Goal: Obtain resource: Obtain resource

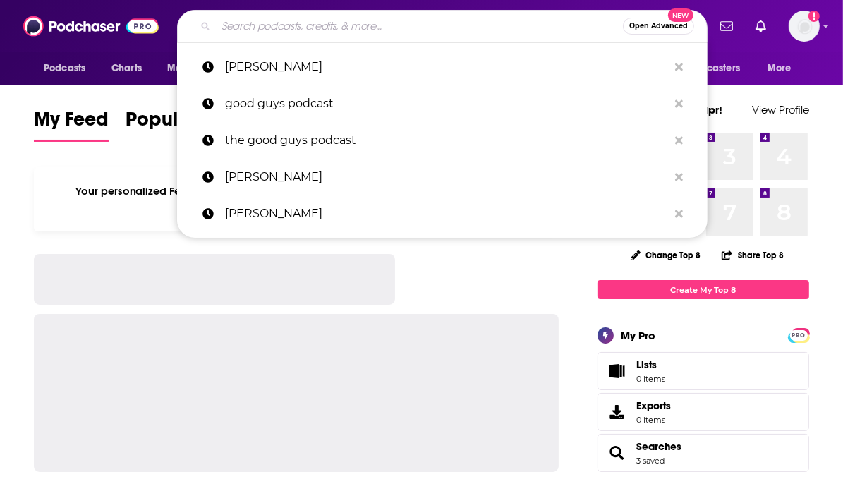
click at [274, 29] on input "Search podcasts, credits, & more..." at bounding box center [419, 26] width 407 height 23
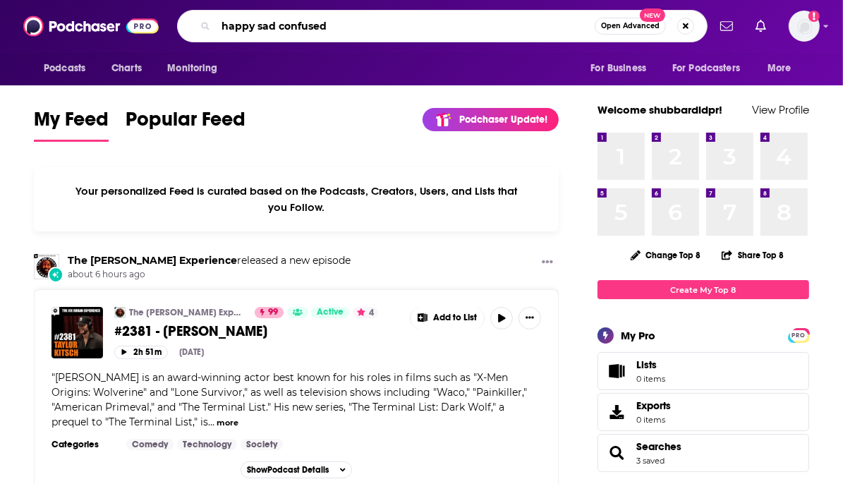
type input "happy sad confused"
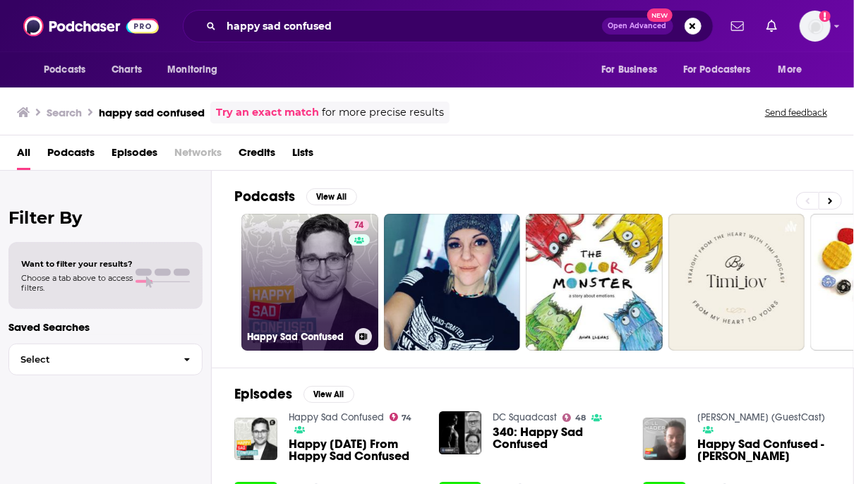
click at [326, 289] on link "74 Happy Sad Confused" at bounding box center [309, 282] width 137 height 137
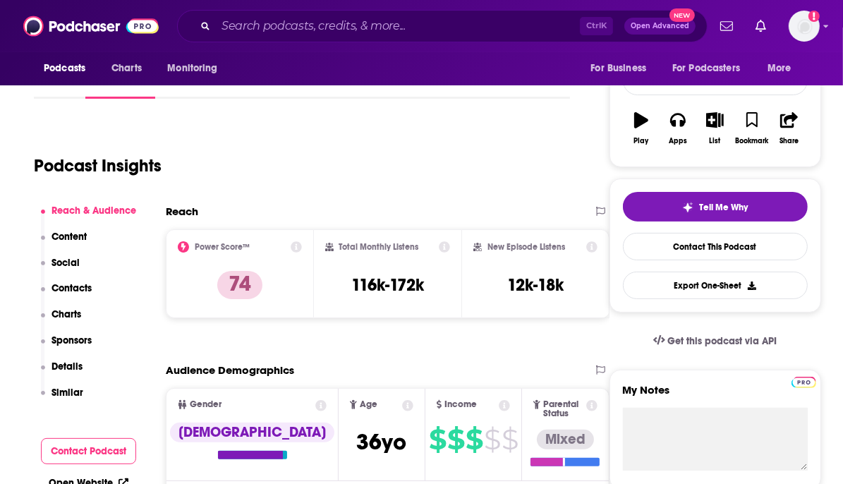
scroll to position [206, 0]
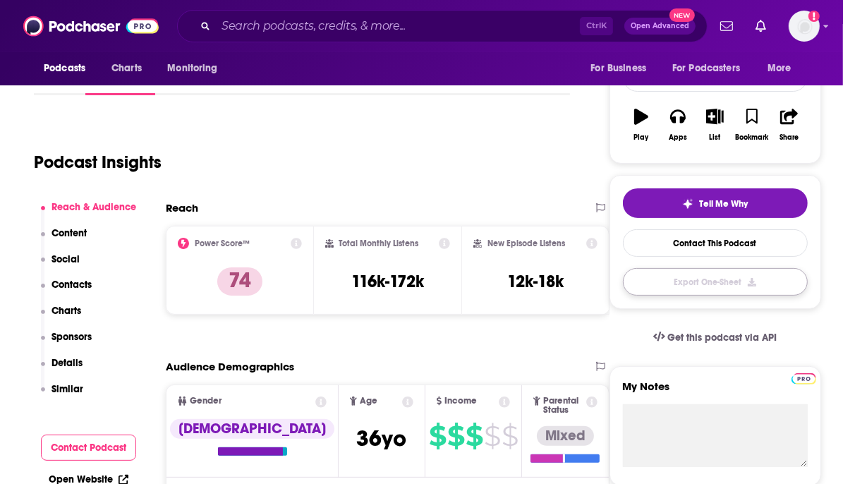
click at [655, 278] on button "Export One-Sheet" at bounding box center [715, 282] width 185 height 28
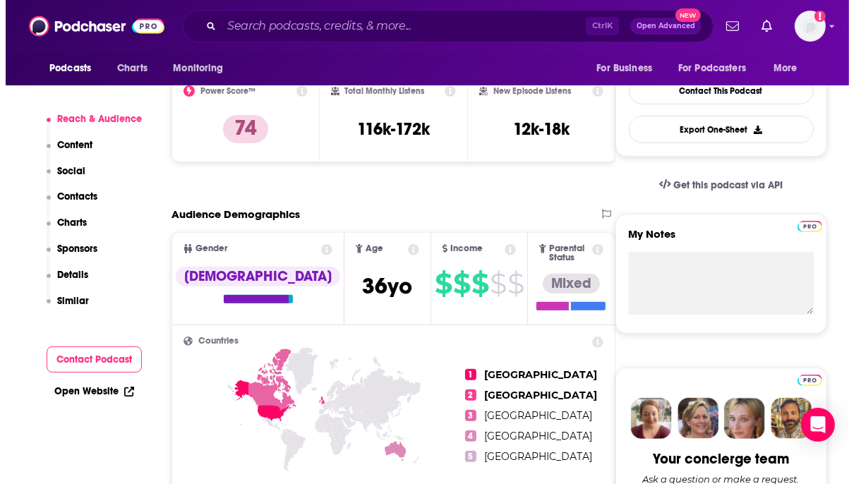
scroll to position [0, 0]
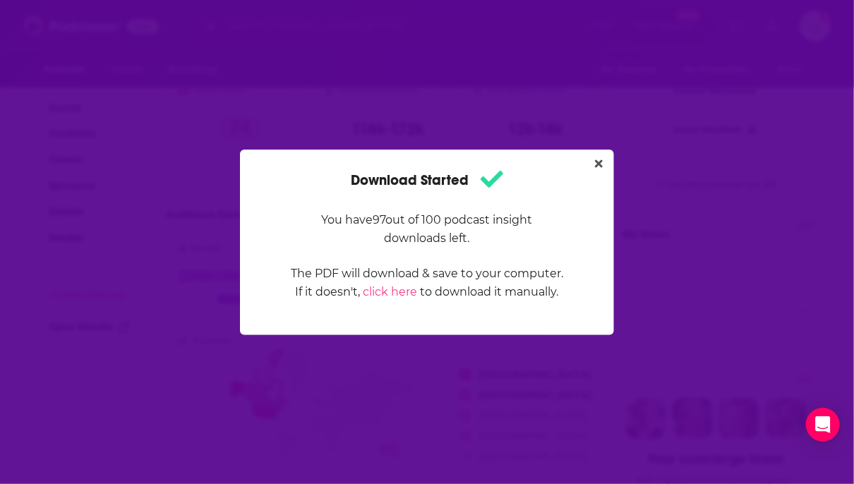
click at [454, 43] on div "Download Started You have 97 out of 100 podcast insight downloads left. The PDF…" at bounding box center [427, 242] width 854 height 484
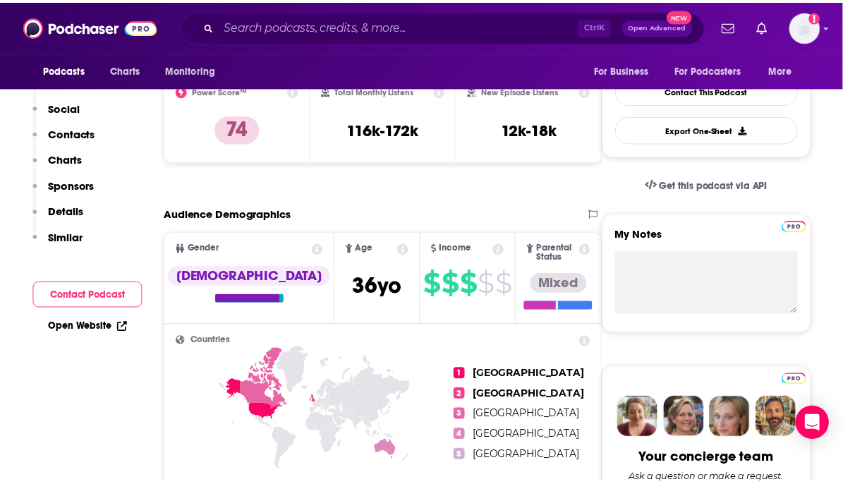
scroll to position [358, 0]
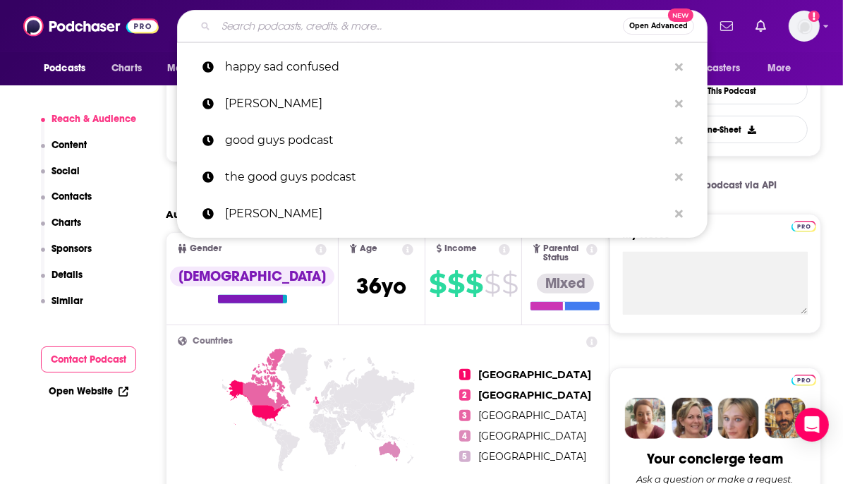
click at [310, 23] on input "Search podcasts, credits, & more..." at bounding box center [419, 26] width 407 height 23
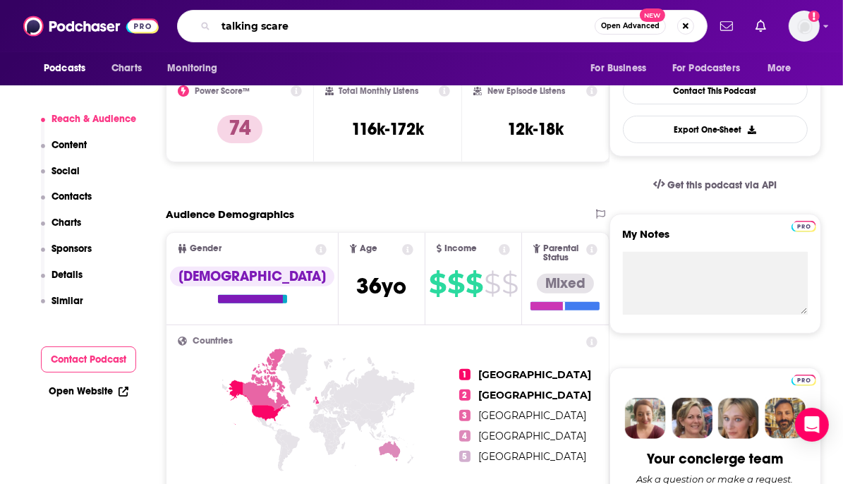
type input "talking scared"
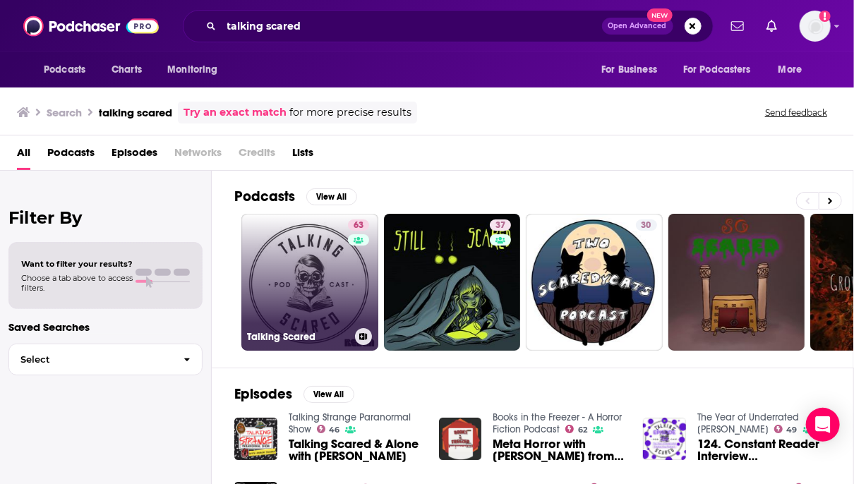
click at [298, 301] on link "63 Talking Scared" at bounding box center [309, 282] width 137 height 137
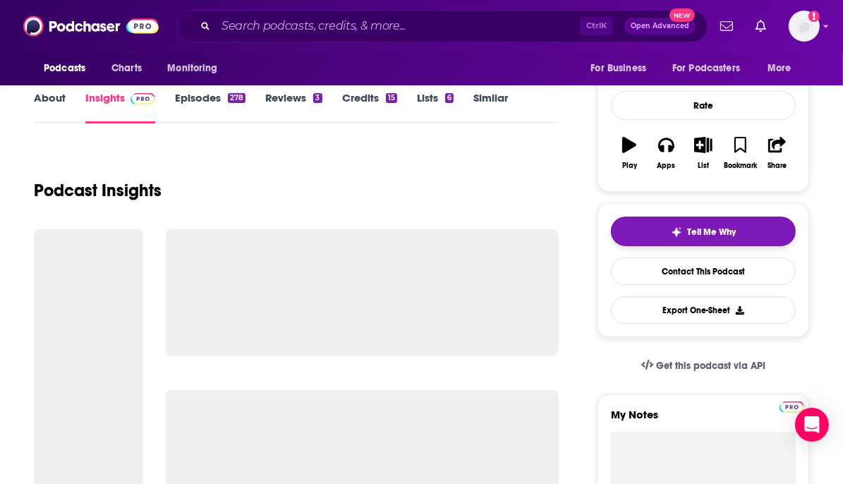
scroll to position [180, 0]
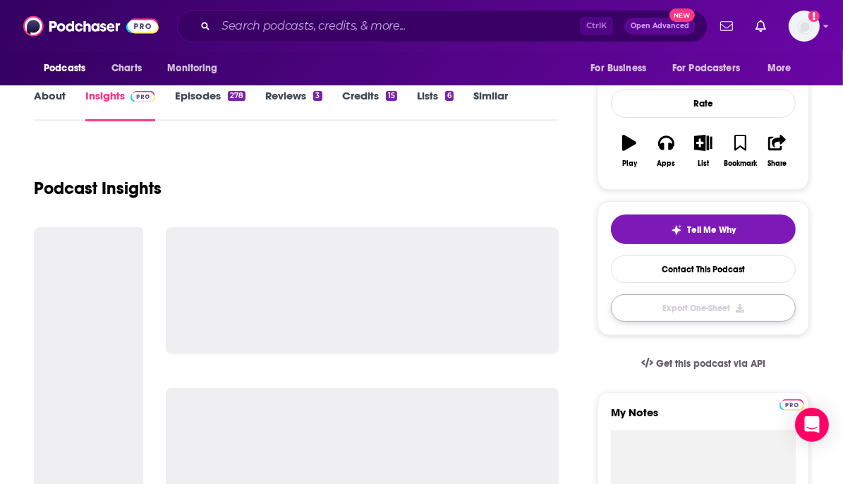
click at [706, 315] on button "Export One-Sheet" at bounding box center [703, 308] width 185 height 28
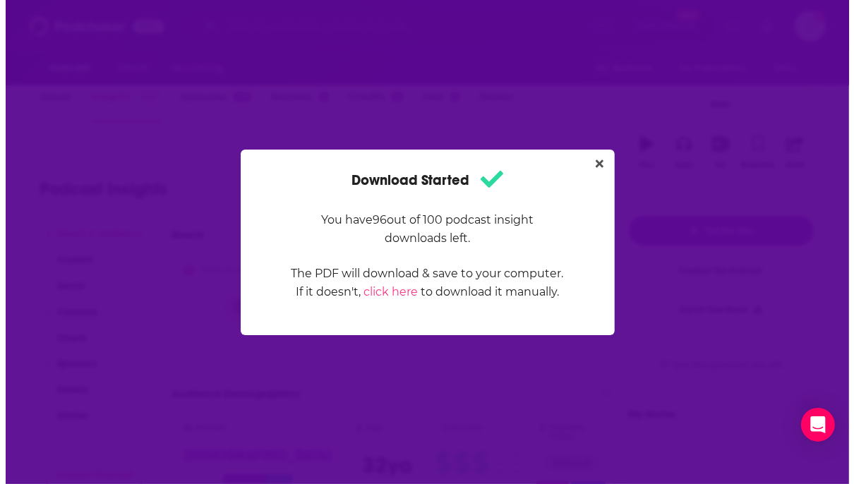
scroll to position [0, 0]
